Goal: Task Accomplishment & Management: Manage account settings

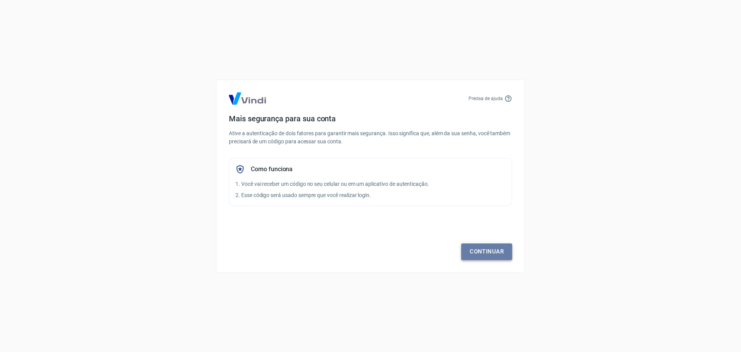
click at [495, 250] on link "Continuar" at bounding box center [486, 251] width 51 height 16
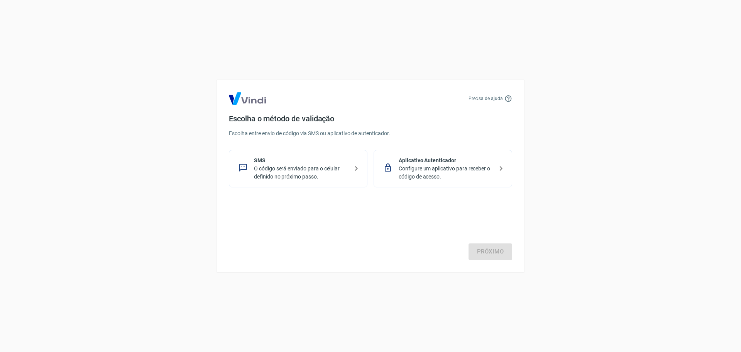
click at [334, 171] on p "O código será enviado para o celular definido no próximo passo." at bounding box center [301, 172] width 95 height 16
click at [500, 252] on link "Próximo" at bounding box center [491, 251] width 44 height 16
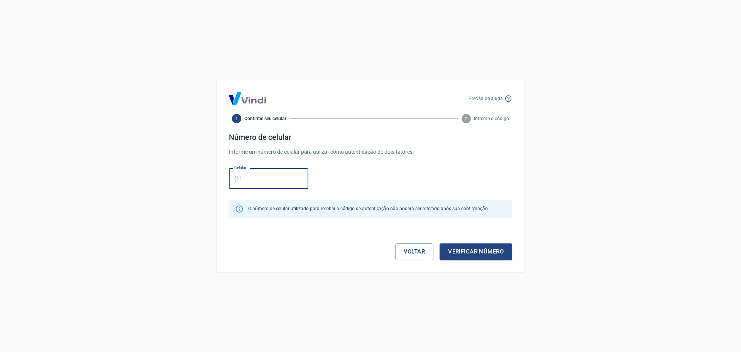
type input "(11) 99420-2467"
click at [480, 254] on button "Verificar número" at bounding box center [476, 251] width 73 height 16
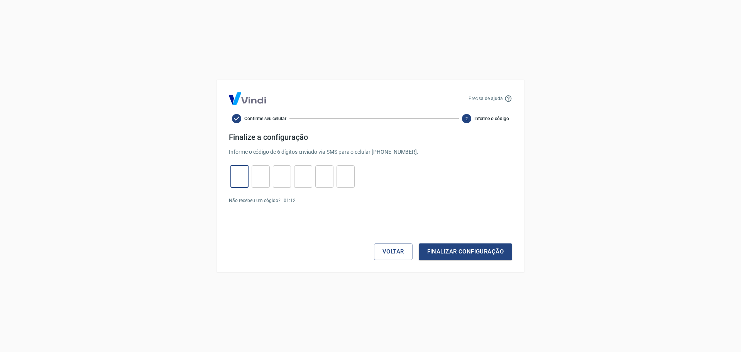
click at [242, 175] on input "tel" at bounding box center [239, 176] width 18 height 17
type input "6"
type input "3"
type input "4"
type input "9"
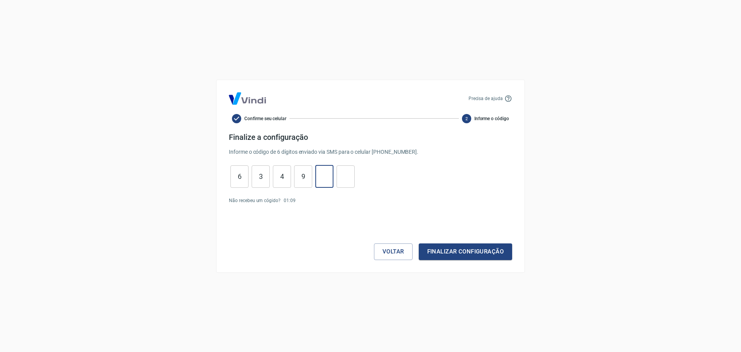
type input "9"
type input "7"
click at [453, 254] on button "Finalizar configuração" at bounding box center [465, 251] width 93 height 16
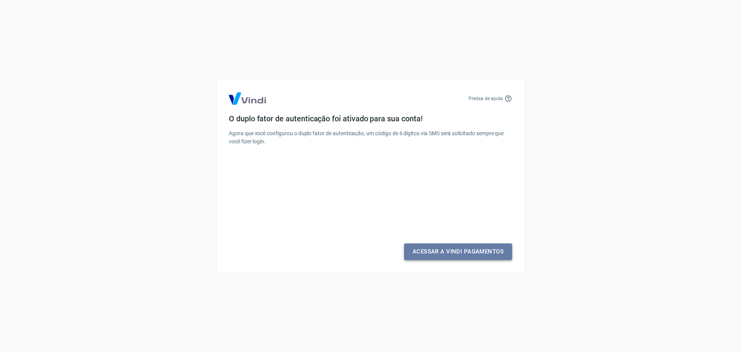
click at [453, 254] on link "Acessar a Vindi Pagamentos" at bounding box center [458, 251] width 108 height 16
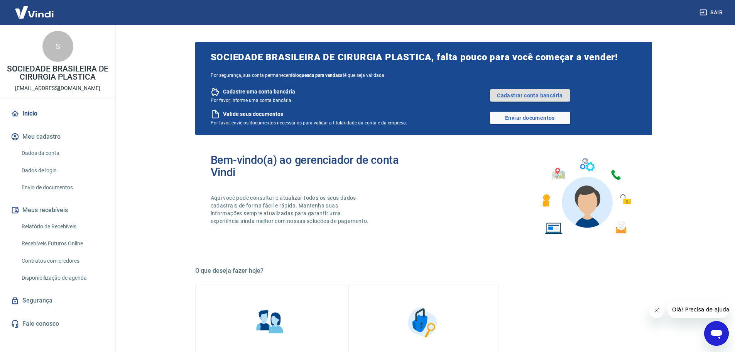
click at [536, 93] on link "Cadastrar conta bancária" at bounding box center [530, 95] width 80 height 12
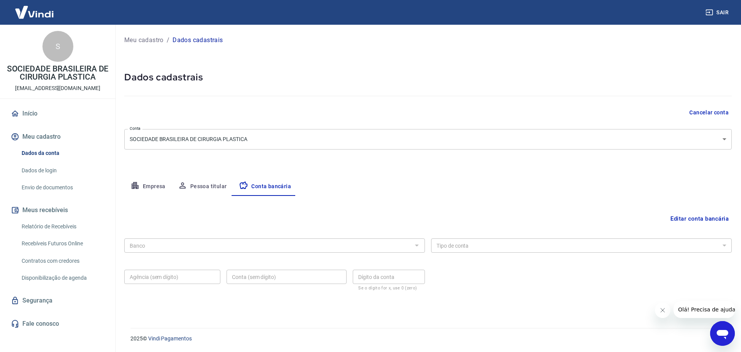
click at [418, 244] on div at bounding box center [417, 245] width 10 height 11
click at [416, 246] on div at bounding box center [417, 245] width 10 height 11
click at [151, 186] on button "Empresa" at bounding box center [147, 186] width 47 height 19
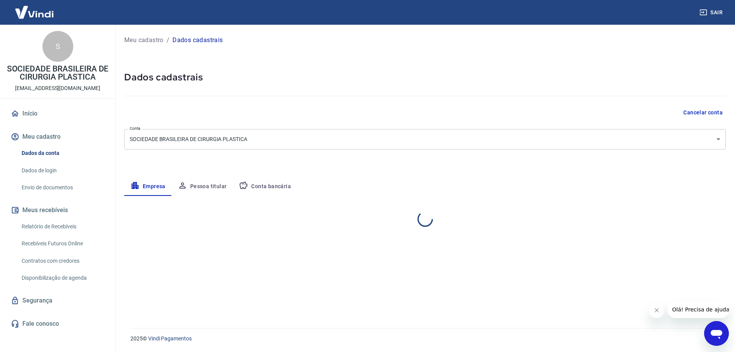
select select "SP"
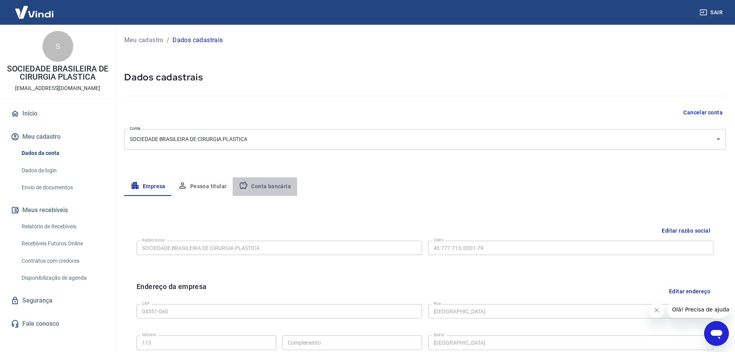
click at [260, 188] on button "Conta bancária" at bounding box center [265, 186] width 64 height 19
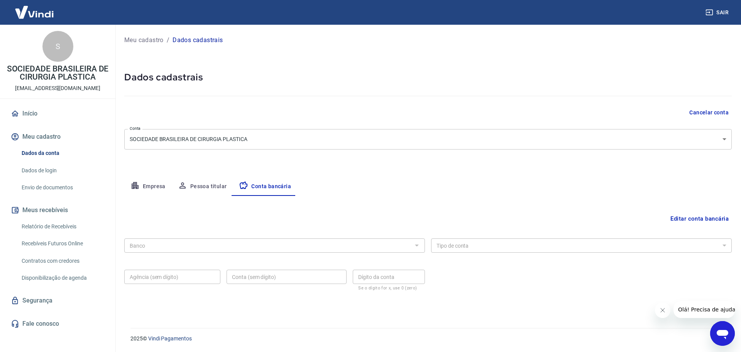
click at [415, 244] on div at bounding box center [417, 245] width 10 height 11
click at [711, 218] on button "Editar conta bancária" at bounding box center [699, 218] width 64 height 15
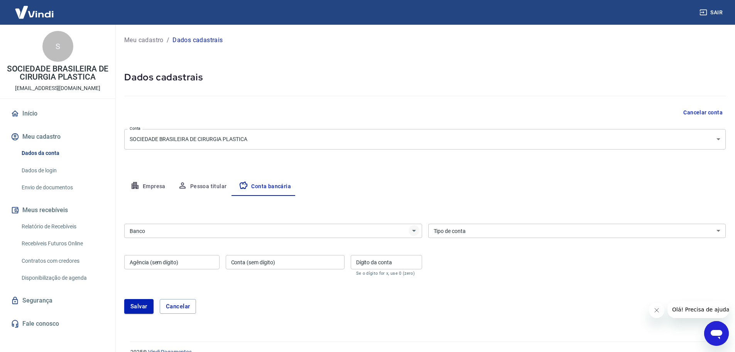
click at [413, 233] on icon "Abrir" at bounding box center [414, 230] width 9 height 9
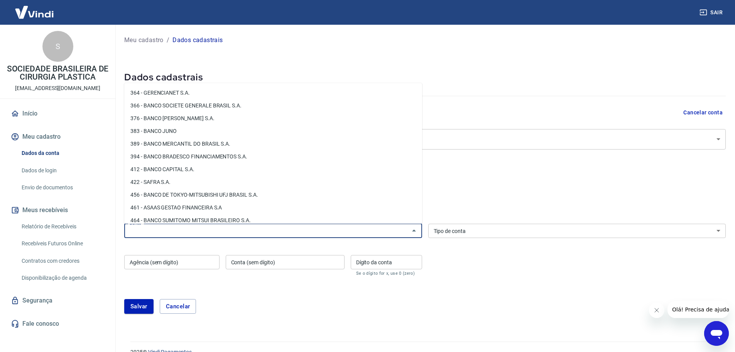
scroll to position [733, 0]
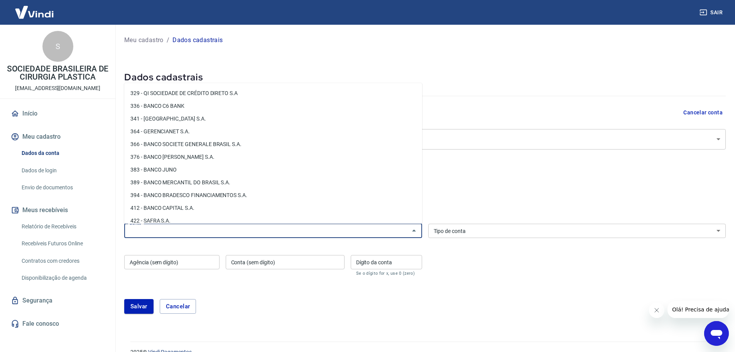
click at [195, 112] on li "341 - ITAÚ UNIBANCO S.A." at bounding box center [273, 118] width 298 height 13
type input "341 - ITAÚ UNIBANCO S.A."
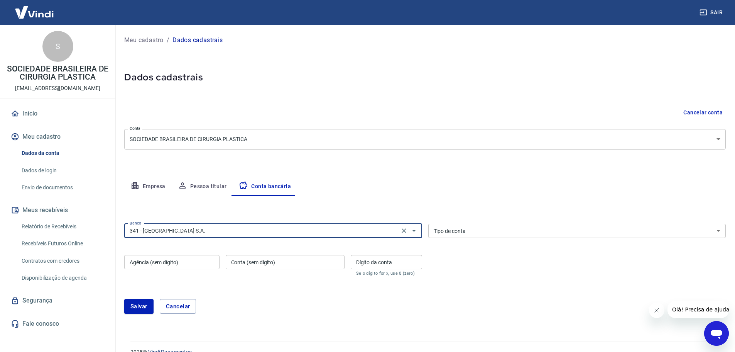
click at [710, 232] on select "Conta Corrente Conta Poupança" at bounding box center [577, 231] width 298 height 14
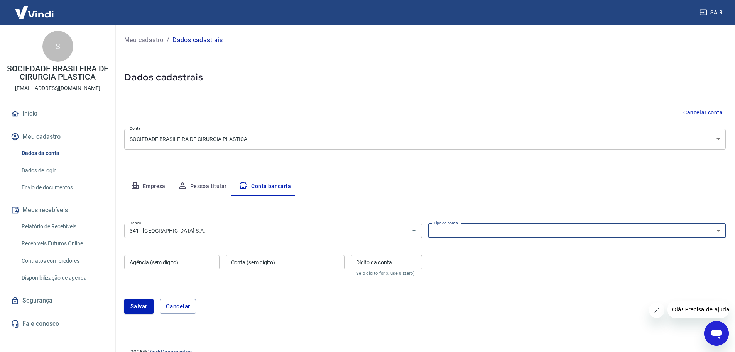
select select "1"
click at [428, 224] on select "Conta Corrente Conta Poupança" at bounding box center [577, 231] width 298 height 14
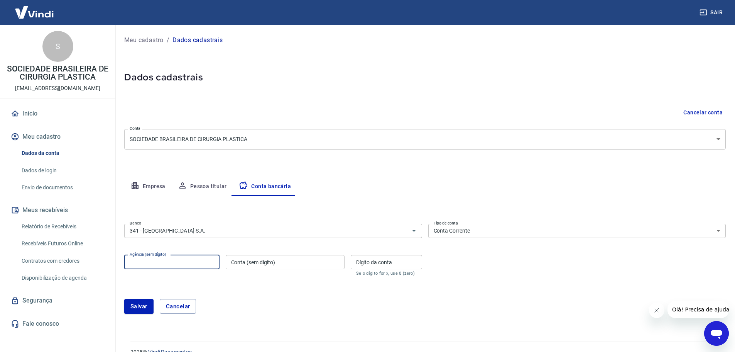
click at [192, 263] on input "Agência (sem dígito)" at bounding box center [171, 262] width 95 height 14
type input "3130"
click at [238, 266] on input "Conta (sem dígito)" at bounding box center [285, 262] width 119 height 14
type input "37797"
click at [360, 259] on input "Dígito da conta" at bounding box center [386, 262] width 71 height 14
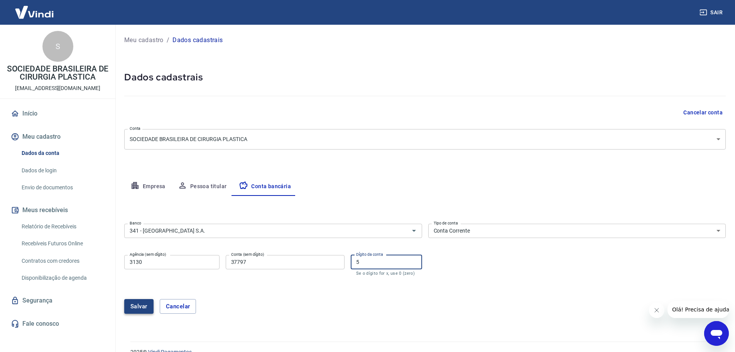
type input "5"
click at [140, 308] on button "Salvar" at bounding box center [138, 306] width 29 height 15
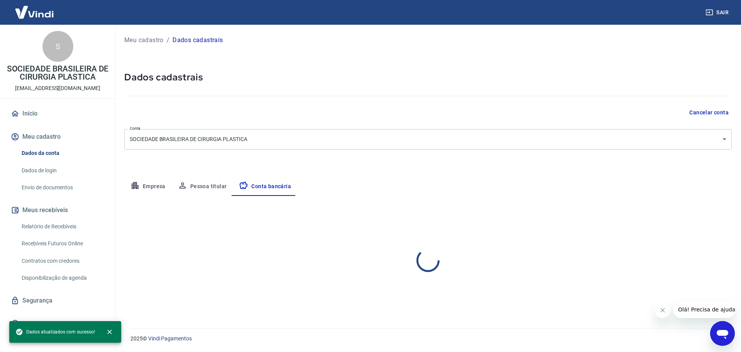
select select "1"
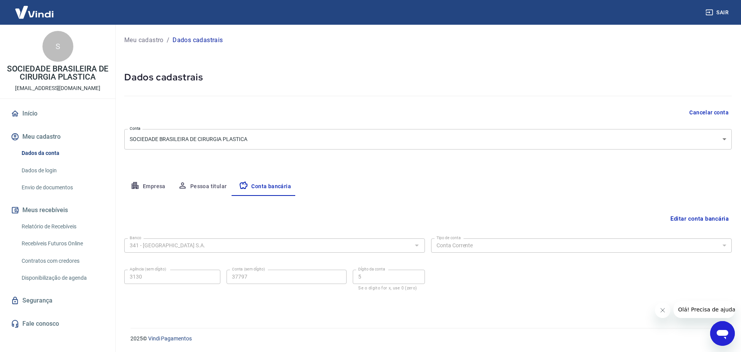
click at [666, 312] on button "Fechar mensagem da empresa" at bounding box center [662, 309] width 15 height 15
click at [37, 169] on link "Dados de login" at bounding box center [63, 171] width 88 height 16
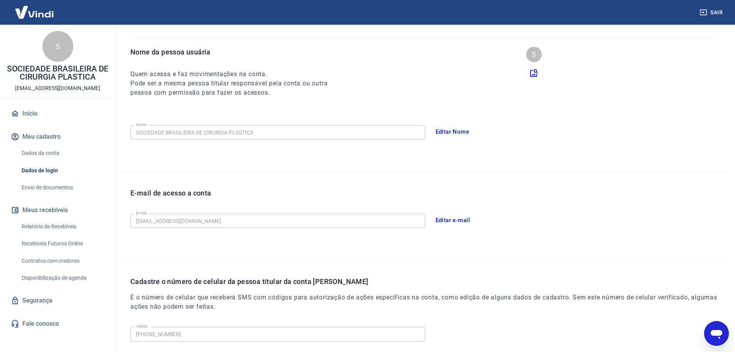
scroll to position [143, 0]
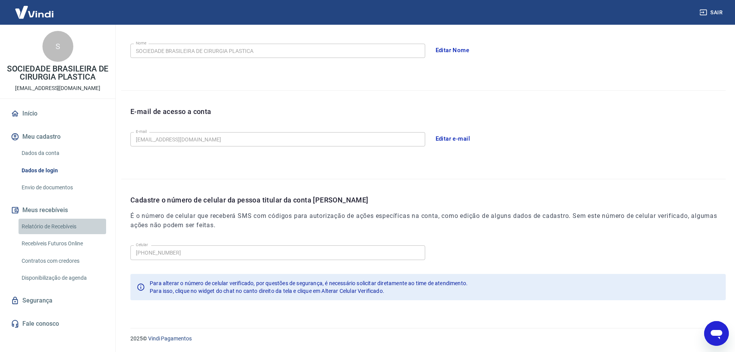
click at [30, 223] on link "Relatório de Recebíveis" at bounding box center [63, 226] width 88 height 16
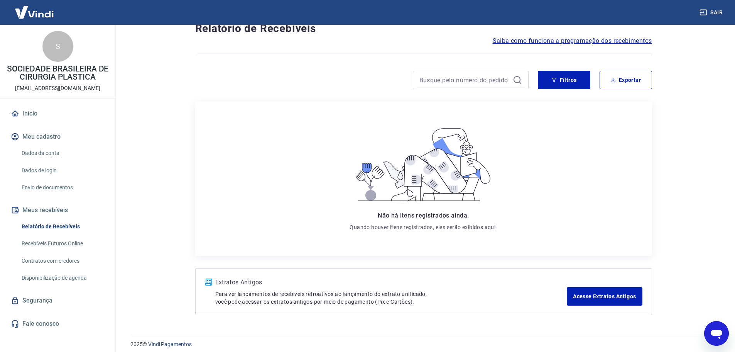
scroll to position [32, 0]
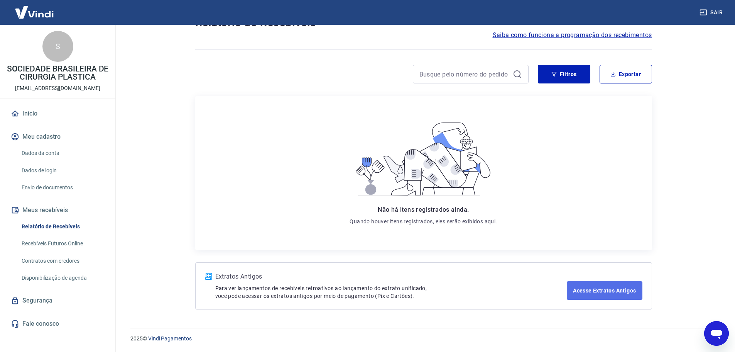
click at [578, 286] on link "Acesse Extratos Antigos" at bounding box center [604, 290] width 75 height 19
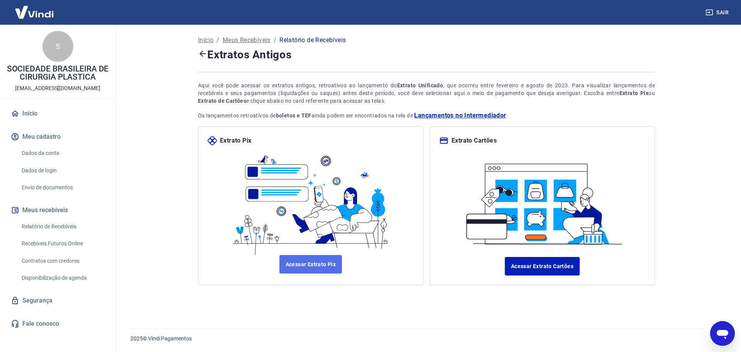
click at [322, 266] on link "Acessar Extrato Pix" at bounding box center [310, 264] width 63 height 19
click at [34, 151] on link "Dados da conta" at bounding box center [63, 153] width 88 height 16
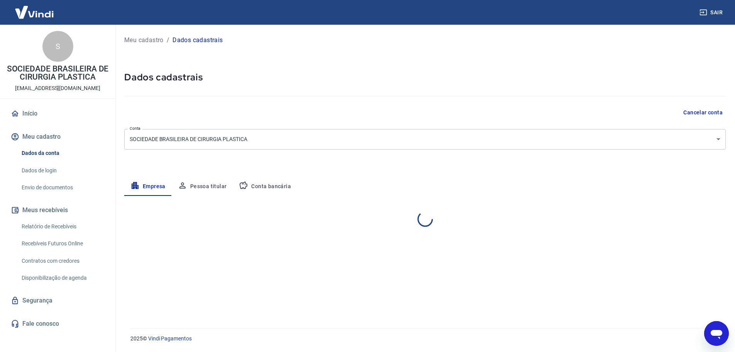
select select "SP"
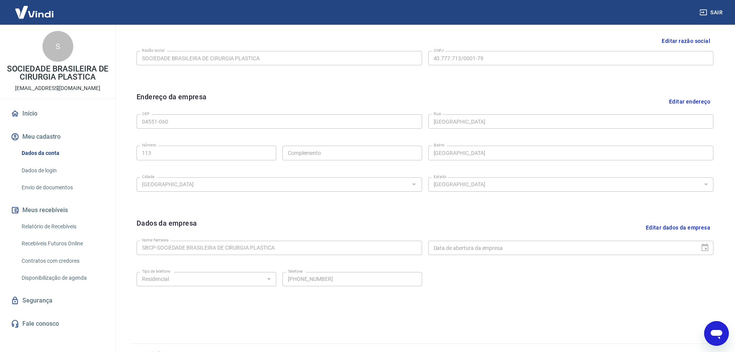
scroll to position [205, 0]
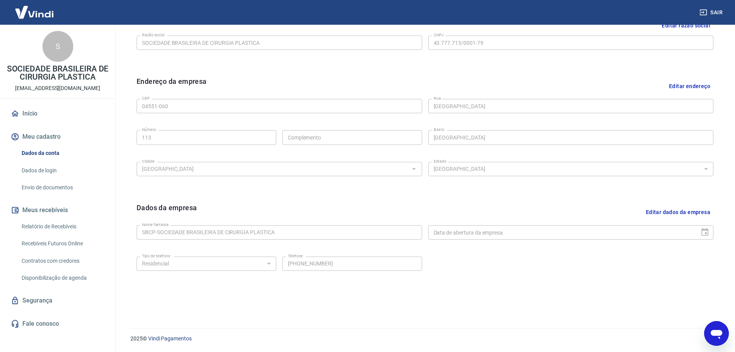
click at [689, 209] on button "Editar dados da empresa" at bounding box center [678, 212] width 71 height 20
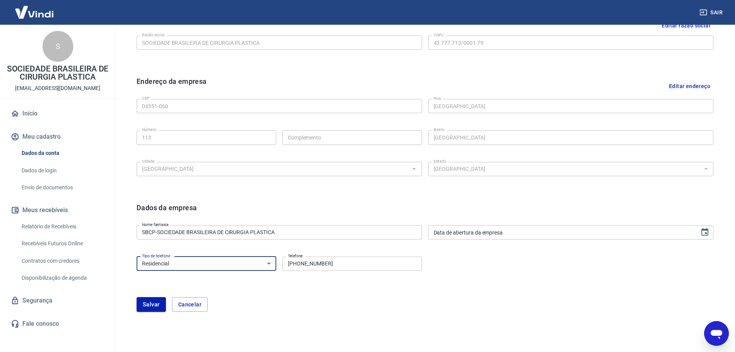
click at [267, 261] on select "Residencial Comercial" at bounding box center [207, 263] width 140 height 14
select select "business"
click at [137, 256] on select "Residencial Comercial" at bounding box center [207, 263] width 140 height 14
click at [142, 306] on button "Salvar" at bounding box center [151, 304] width 29 height 15
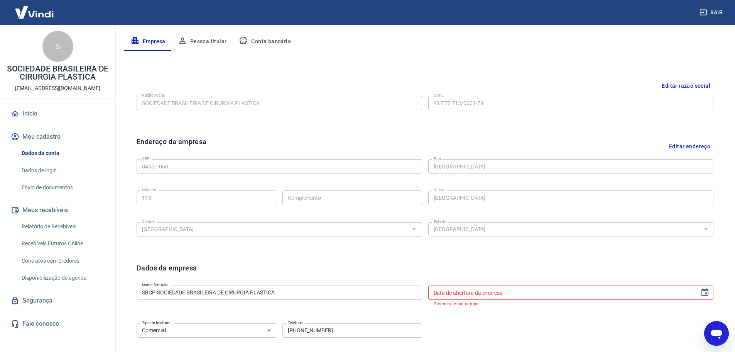
scroll to position [128, 0]
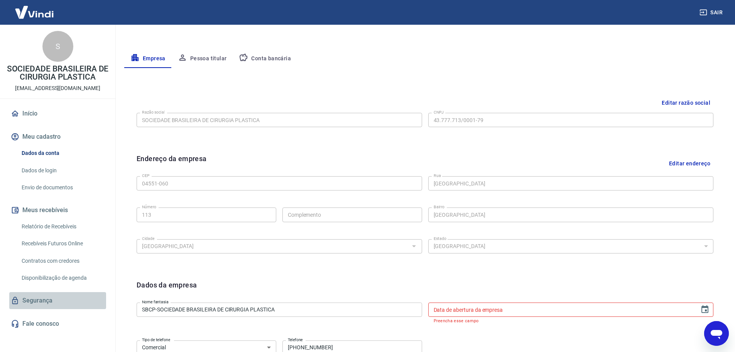
click at [38, 298] on link "Segurança" at bounding box center [57, 300] width 97 height 17
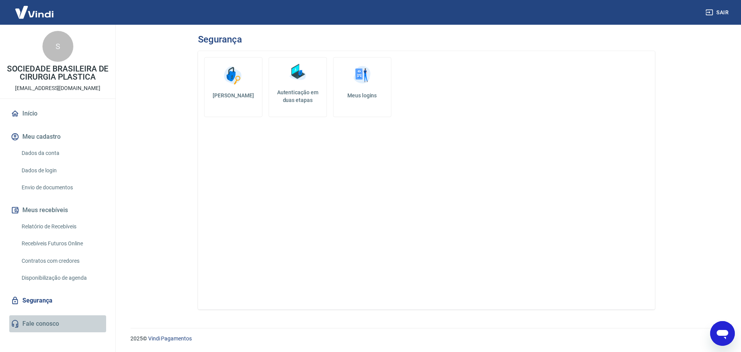
click at [32, 323] on link "Fale conosco" at bounding box center [57, 323] width 97 height 17
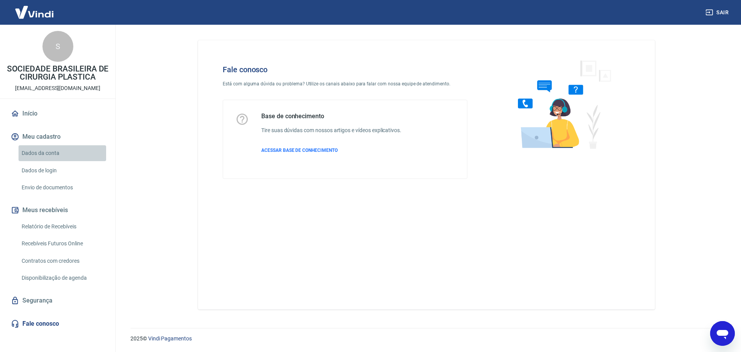
click at [47, 150] on link "Dados da conta" at bounding box center [63, 153] width 88 height 16
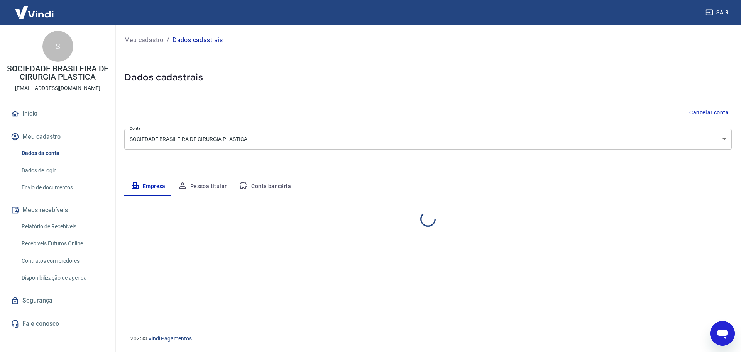
select select "SP"
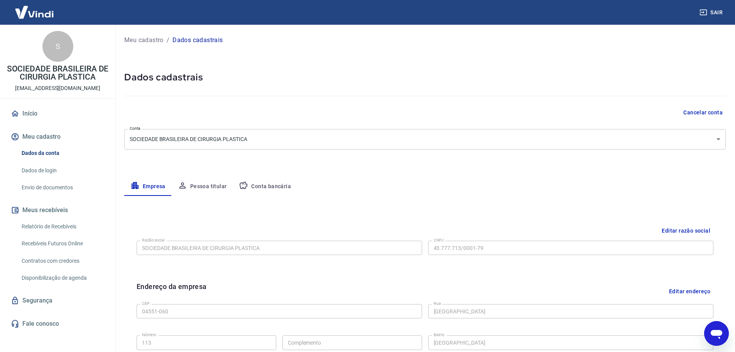
click at [41, 166] on link "Dados de login" at bounding box center [63, 171] width 88 height 16
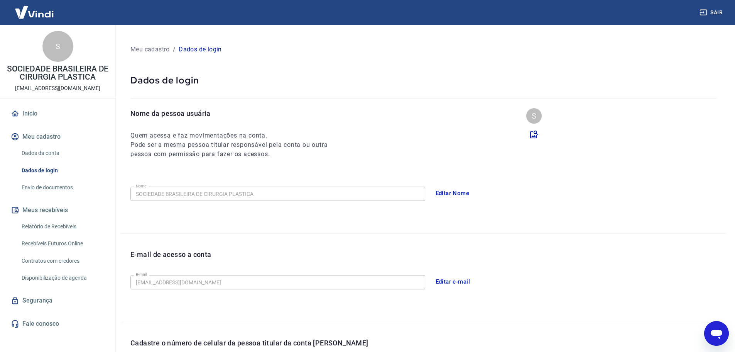
scroll to position [143, 0]
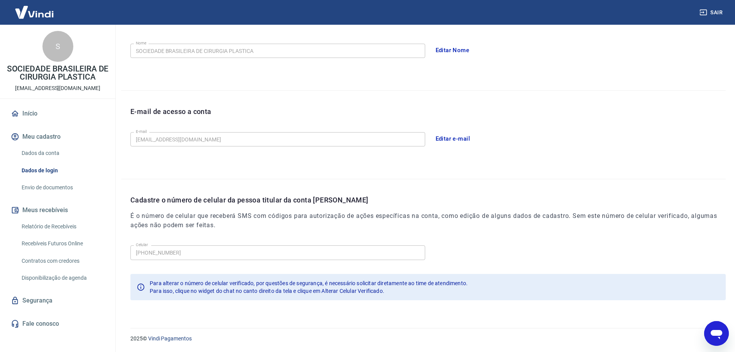
click at [232, 225] on h6 "É o número de celular que receberá SMS com códigos para autorização de ações es…" at bounding box center [428, 220] width 596 height 19
click at [177, 285] on span "Para alterar o número de celular verificado, por questões de segurança, é neces…" at bounding box center [309, 283] width 318 height 6
click at [32, 112] on link "Início" at bounding box center [57, 113] width 97 height 17
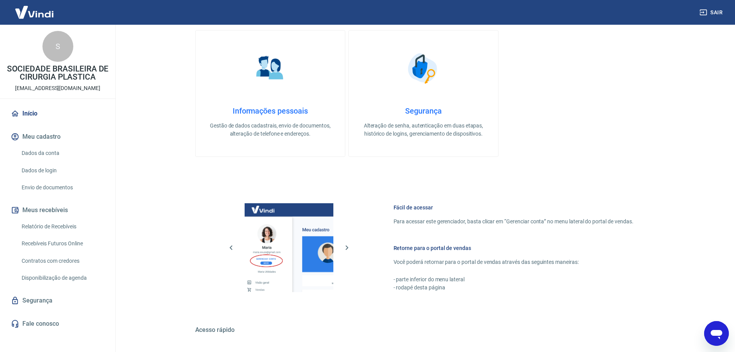
scroll to position [195, 0]
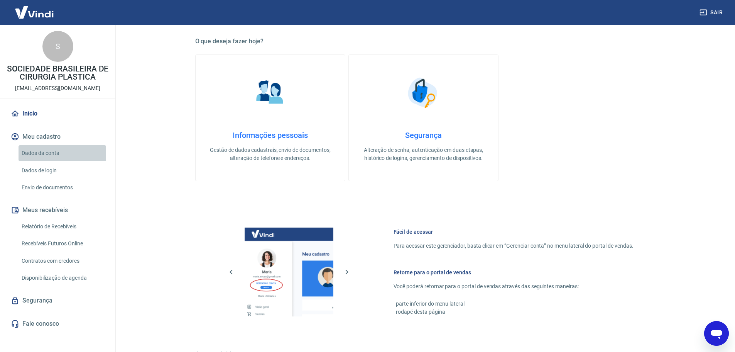
click at [46, 153] on link "Dados da conta" at bounding box center [63, 153] width 88 height 16
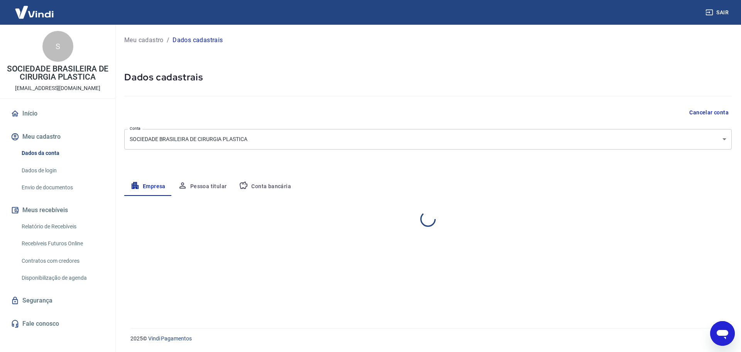
select select "SP"
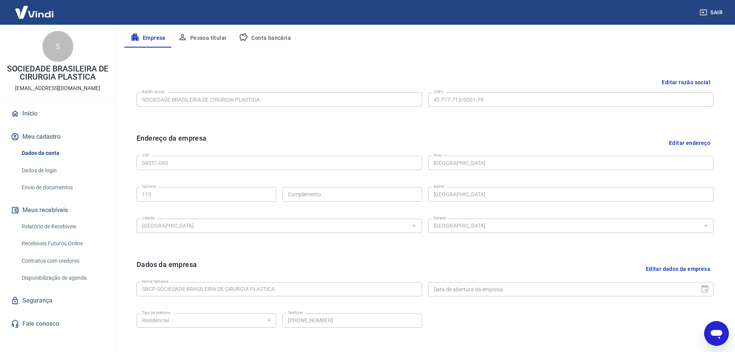
scroll to position [154, 0]
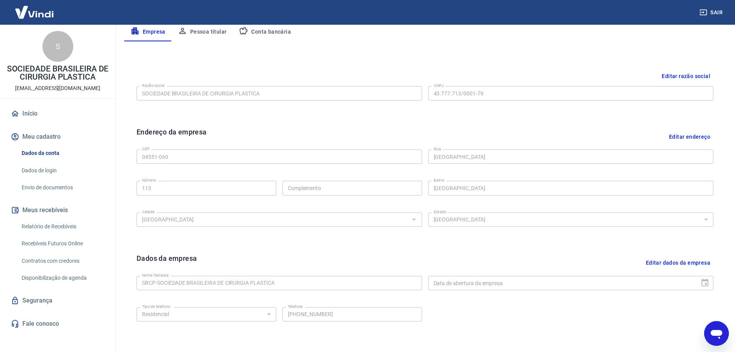
click at [39, 167] on link "Dados de login" at bounding box center [63, 171] width 88 height 16
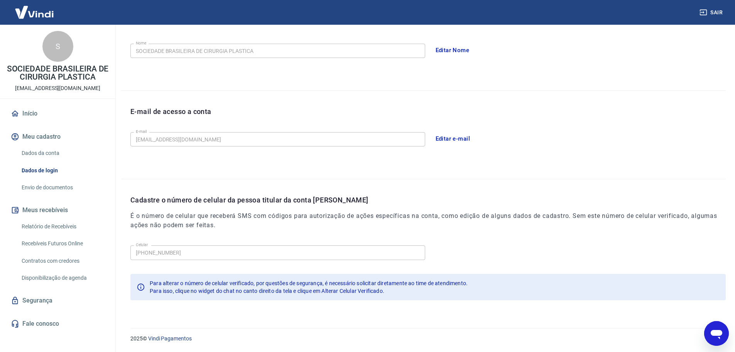
scroll to position [143, 0]
click at [67, 186] on link "Envio de documentos" at bounding box center [63, 188] width 88 height 16
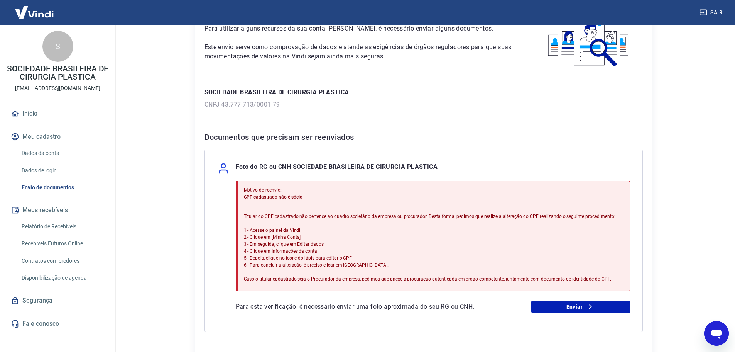
scroll to position [116, 0]
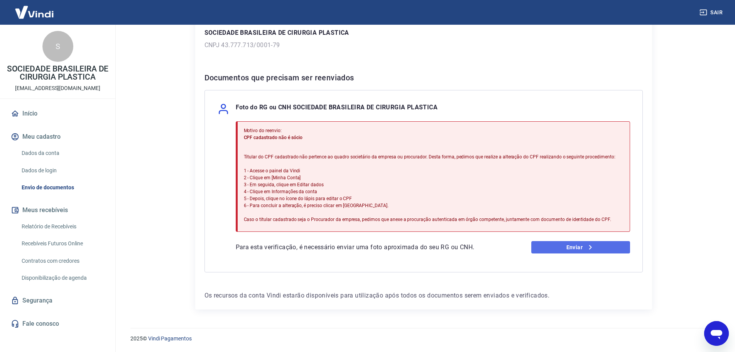
click at [564, 250] on link "Enviar" at bounding box center [581, 247] width 99 height 12
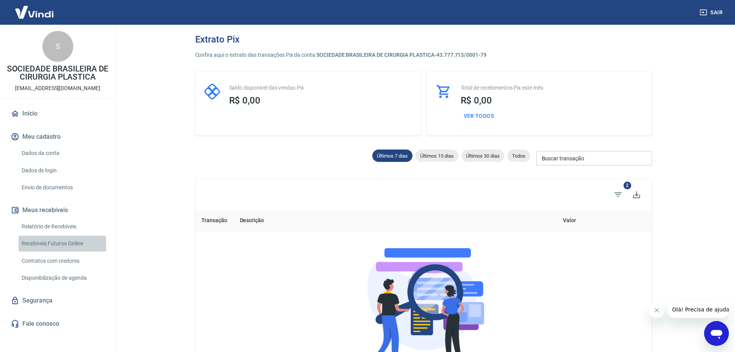
click at [58, 243] on link "Recebíveis Futuros Online" at bounding box center [63, 243] width 88 height 16
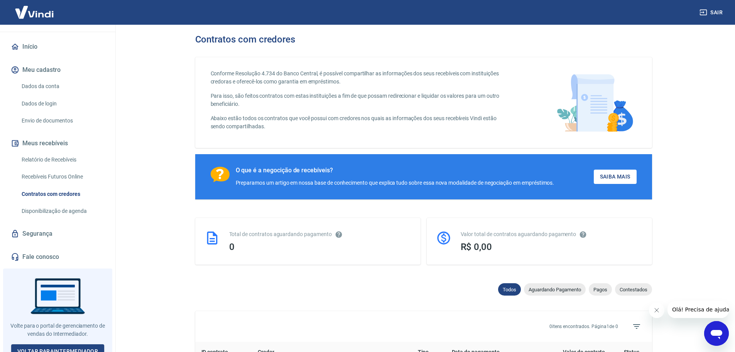
scroll to position [74, 0]
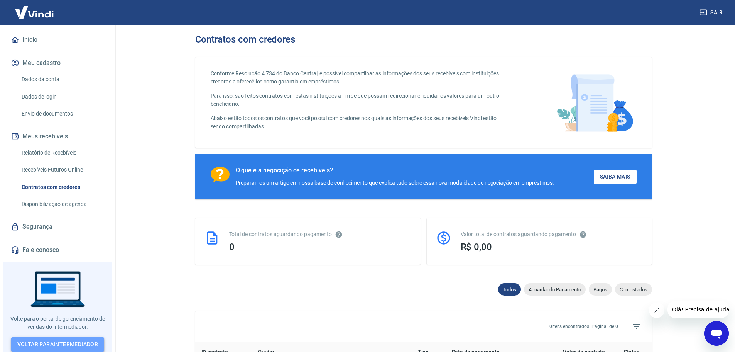
click at [48, 339] on link "Voltar para Intermediador" at bounding box center [57, 344] width 93 height 14
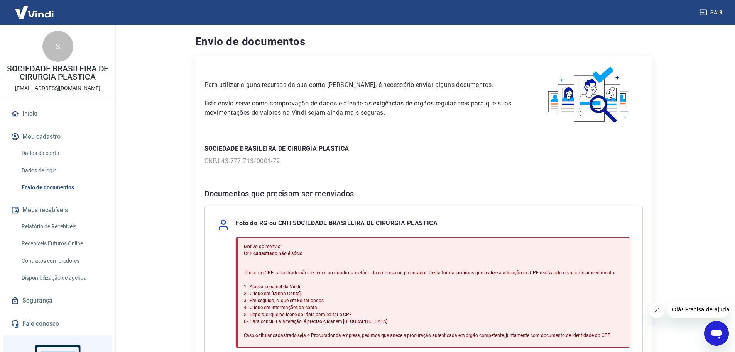
scroll to position [74, 0]
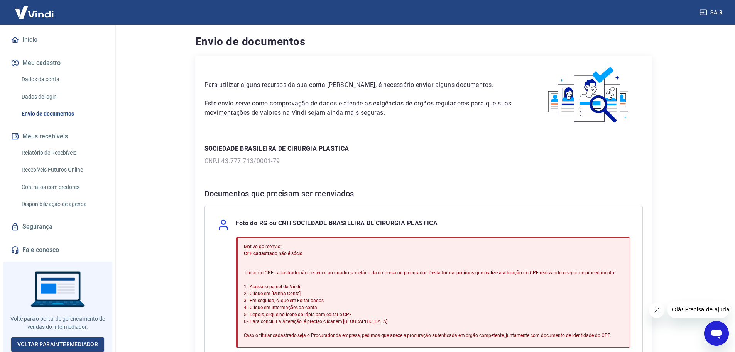
click at [386, 292] on p "Titular do CPF cadastrado não pertence ao quadro societário da empresa ou procu…" at bounding box center [430, 303] width 372 height 69
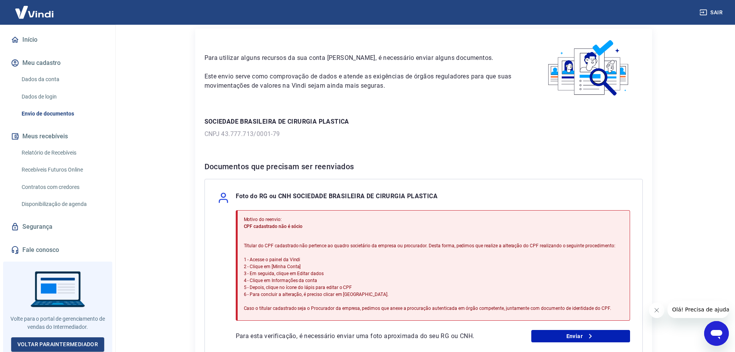
scroll to position [77, 0]
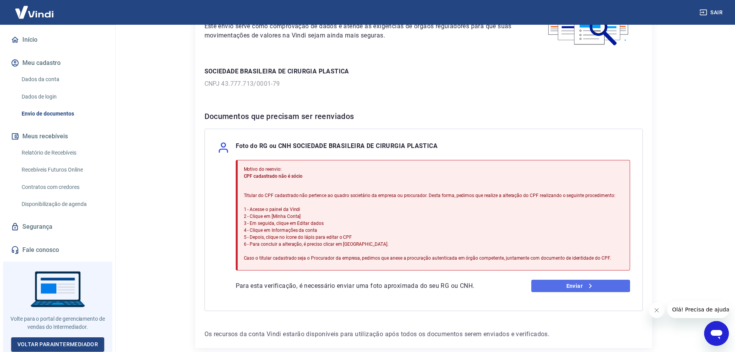
click at [583, 283] on link "Enviar" at bounding box center [581, 285] width 99 height 12
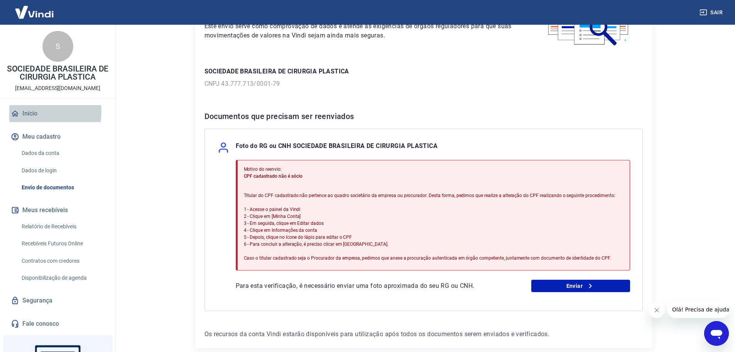
click at [30, 111] on link "Início" at bounding box center [57, 113] width 97 height 17
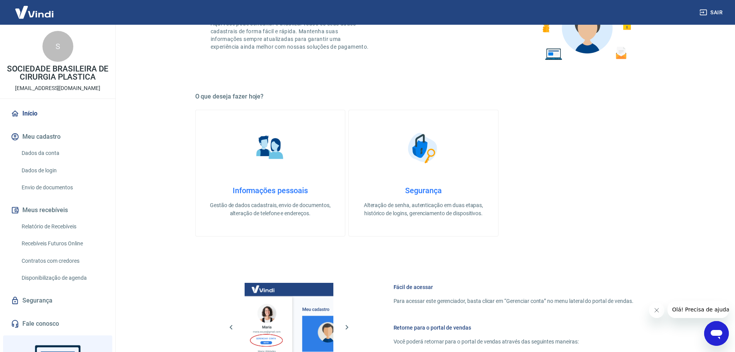
scroll to position [270, 0]
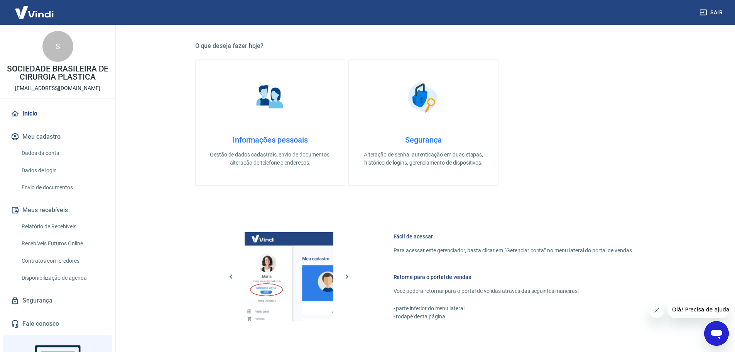
click at [47, 13] on img at bounding box center [34, 12] width 50 height 24
click at [29, 112] on link "Início" at bounding box center [57, 113] width 97 height 17
click at [43, 152] on link "Dados da conta" at bounding box center [63, 153] width 88 height 16
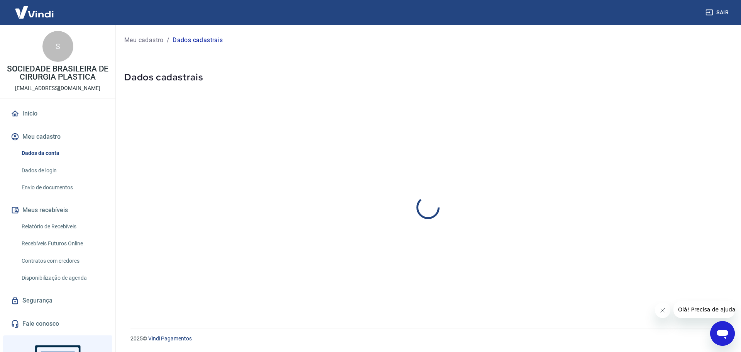
select select "SP"
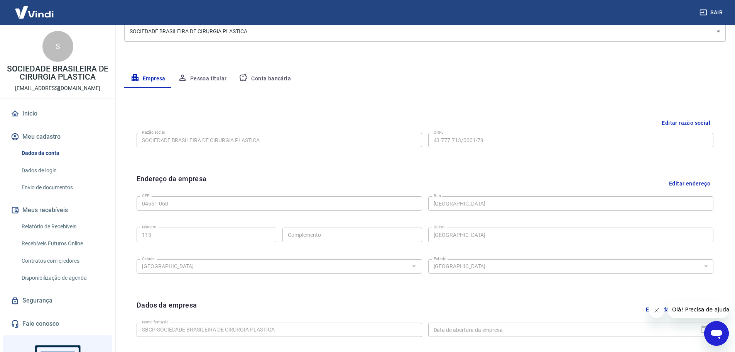
scroll to position [89, 0]
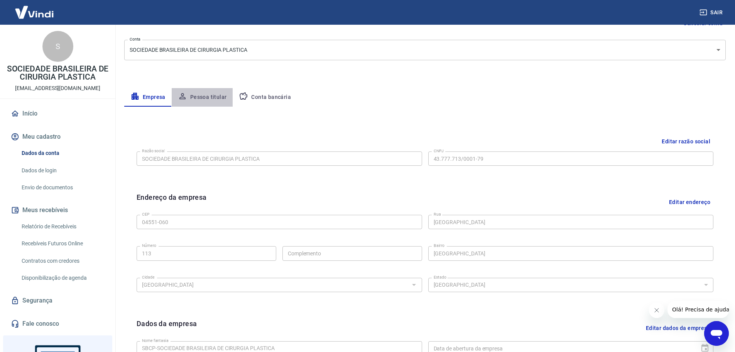
click at [208, 97] on button "Pessoa titular" at bounding box center [202, 97] width 61 height 19
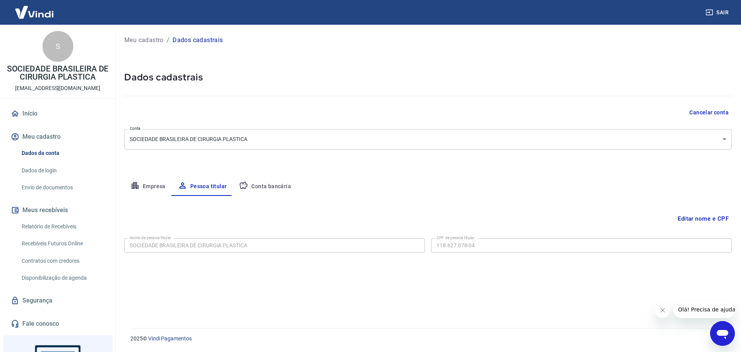
click at [694, 218] on button "Editar nome e CPF" at bounding box center [703, 218] width 57 height 15
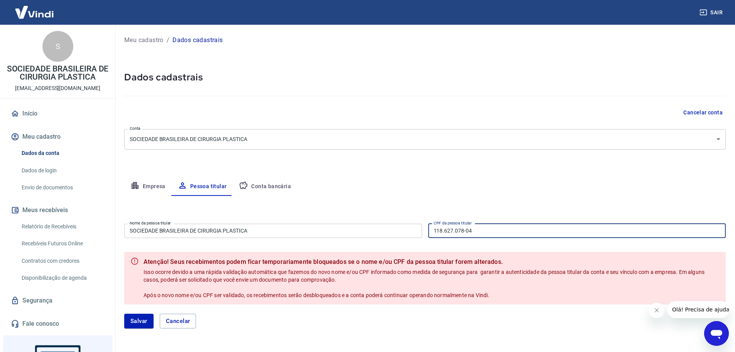
drag, startPoint x: 501, startPoint y: 230, endPoint x: 412, endPoint y: 231, distance: 89.6
click at [412, 231] on div "Nome da pessoa titular SOCIEDADE BRASILEIRA DE CIRURGIA PLASTICA Nome da pessoa…" at bounding box center [425, 229] width 602 height 19
paste input "060.217.435"
type input "060.217.435-04"
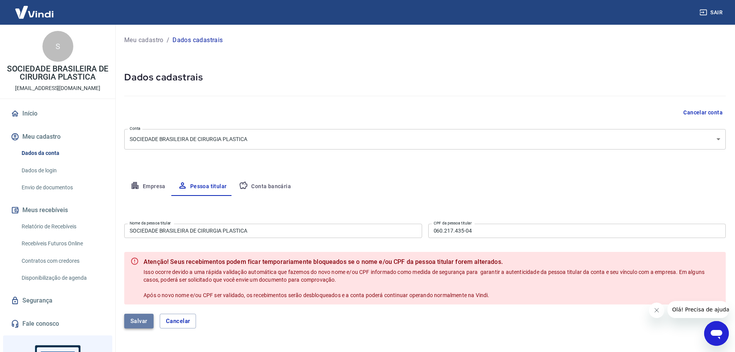
click at [143, 317] on button "Salvar" at bounding box center [138, 320] width 29 height 15
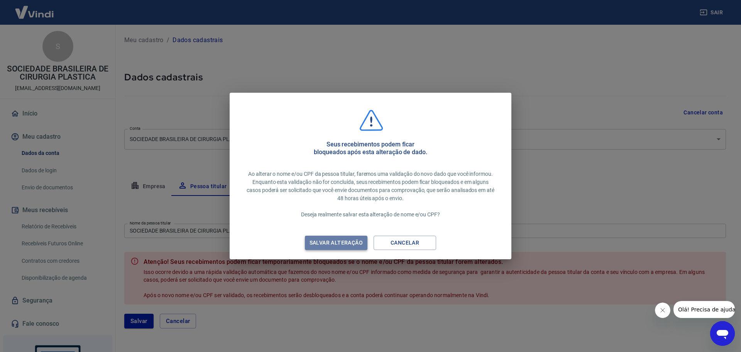
click at [330, 240] on div "Salvar alteração" at bounding box center [336, 243] width 72 height 10
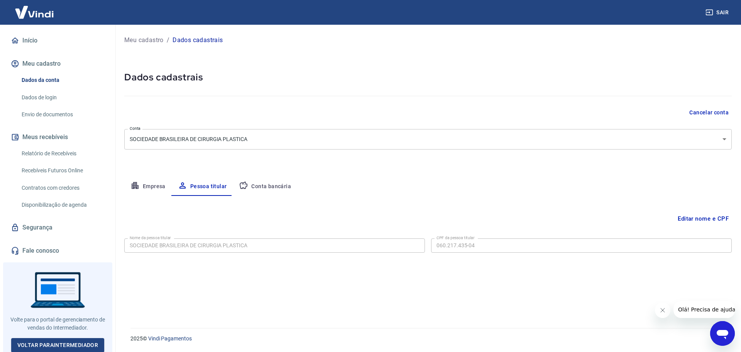
scroll to position [74, 0]
click at [35, 226] on link "Segurança" at bounding box center [57, 226] width 97 height 17
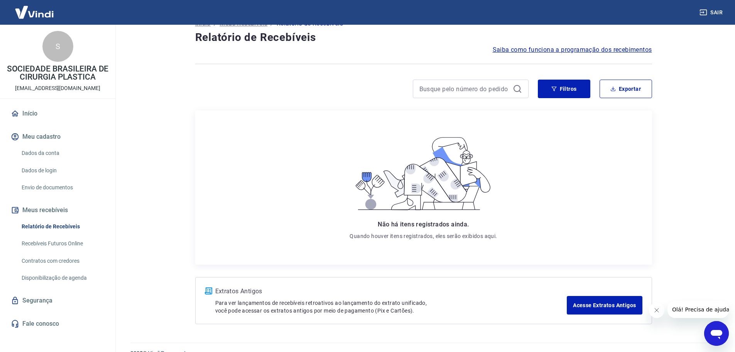
scroll to position [32, 0]
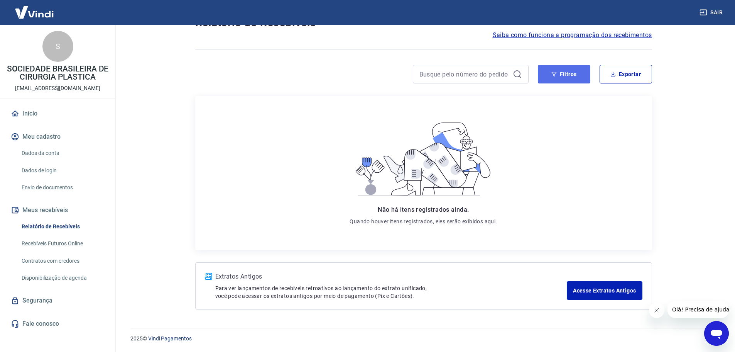
click at [568, 75] on button "Filtros" at bounding box center [564, 74] width 52 height 19
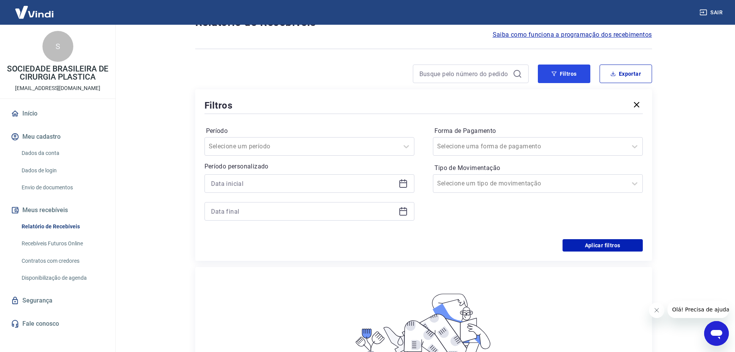
scroll to position [186, 0]
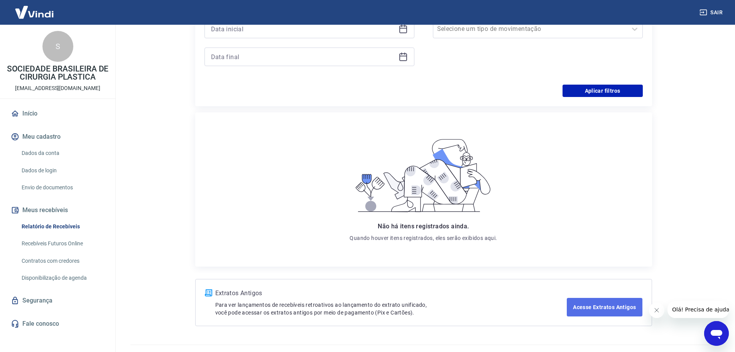
click at [597, 305] on link "Acesse Extratos Antigos" at bounding box center [604, 307] width 75 height 19
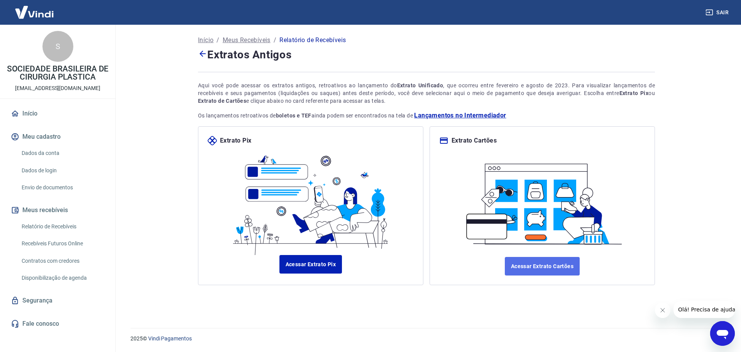
click at [549, 267] on link "Acessar Extrato Cartões" at bounding box center [542, 266] width 75 height 19
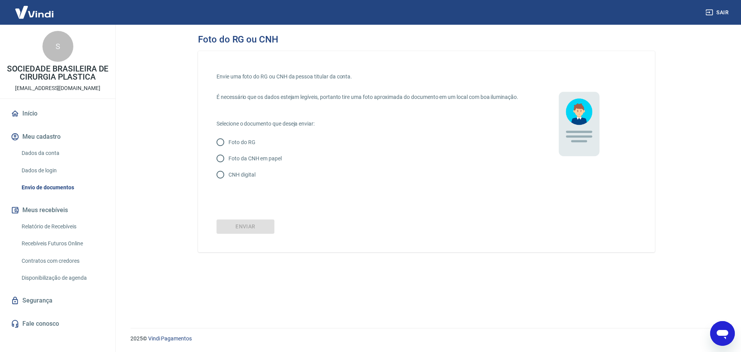
click at [218, 166] on input "Foto da CNH em papel" at bounding box center [220, 158] width 16 height 16
radio input "true"
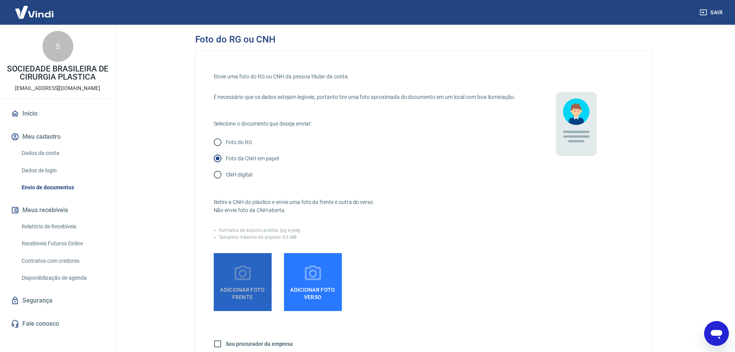
click at [250, 280] on icon at bounding box center [243, 272] width 16 height 15
click at [0, 0] on input "Adicionar foto frente" at bounding box center [0, 0] width 0 height 0
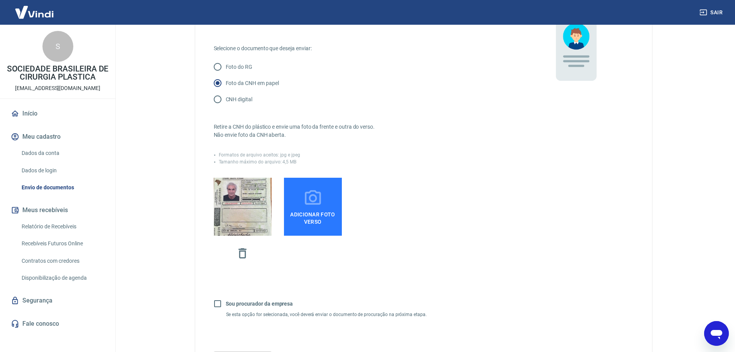
scroll to position [116, 0]
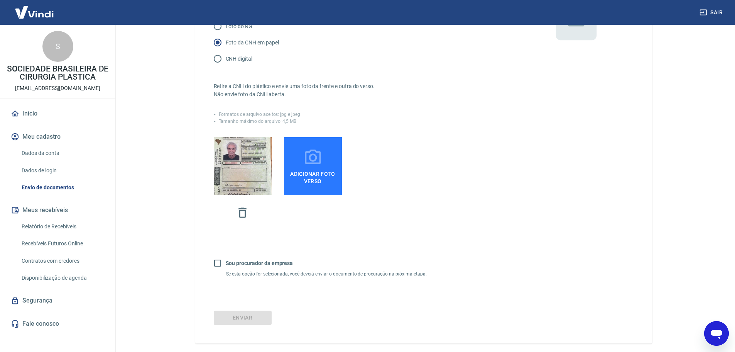
click at [309, 176] on span "Adicionar foto verso" at bounding box center [313, 175] width 52 height 17
click at [0, 0] on input "Adicionar foto verso" at bounding box center [0, 0] width 0 height 0
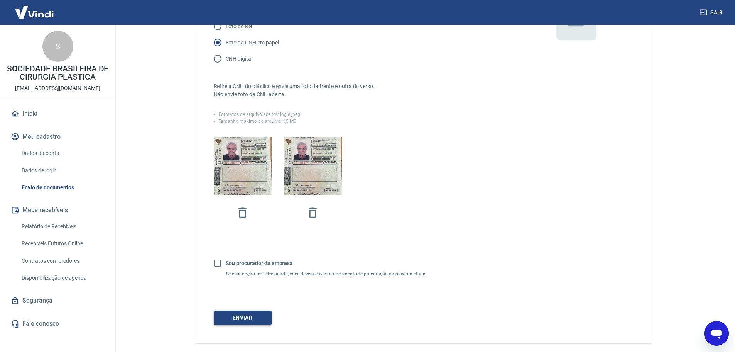
click at [242, 325] on button "Enviar" at bounding box center [243, 317] width 58 height 14
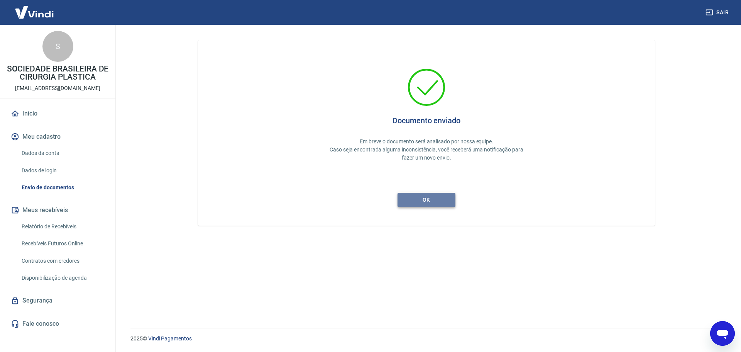
click at [426, 203] on button "ok" at bounding box center [427, 200] width 58 height 14
